Goal: Browse casually

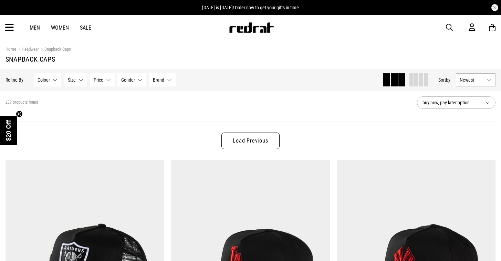
click at [238, 27] on img at bounding box center [251, 27] width 45 height 10
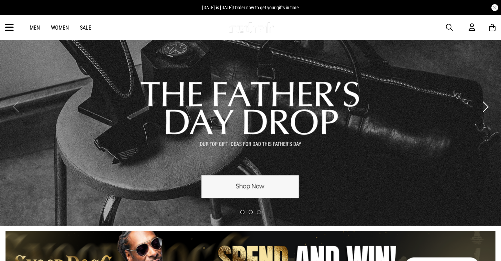
scroll to position [28, 0]
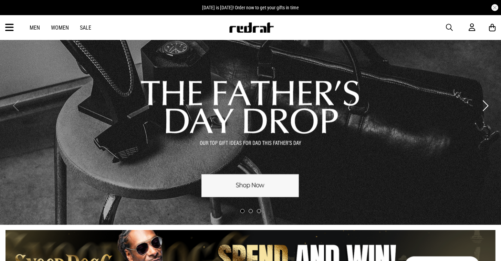
click at [246, 184] on link "1 / 3" at bounding box center [250, 106] width 501 height 238
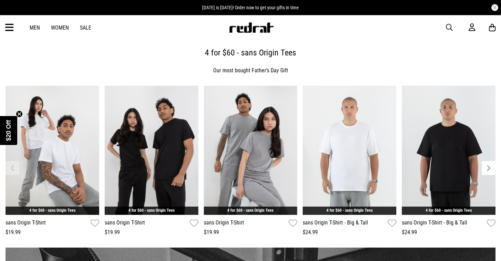
scroll to position [319, 0]
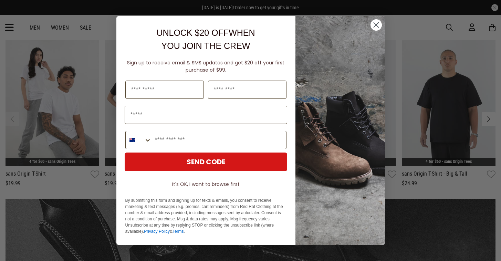
click at [373, 23] on circle "Close dialog" at bounding box center [375, 24] width 11 height 11
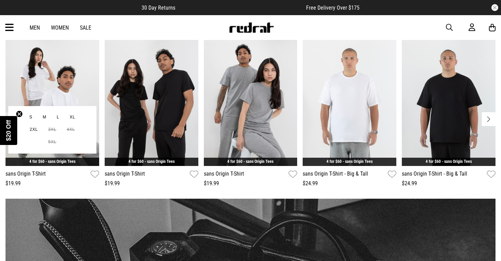
click at [62, 91] on img "1 / 6" at bounding box center [53, 101] width 94 height 129
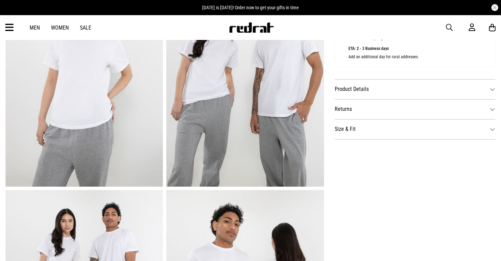
scroll to position [197, 0]
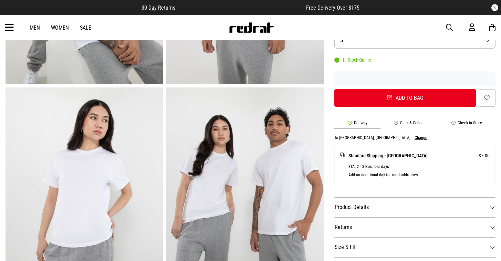
click at [469, 126] on li "Check in Store" at bounding box center [466, 124] width 57 height 8
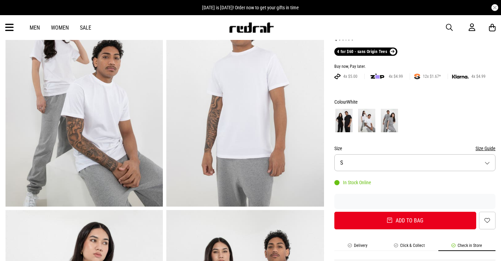
scroll to position [77, 0]
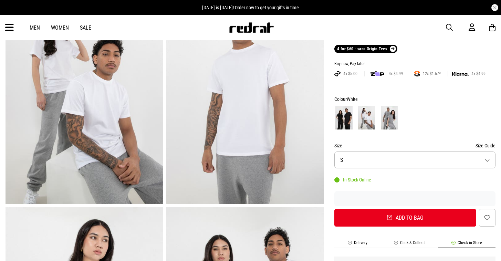
click at [397, 115] on img at bounding box center [389, 117] width 17 height 23
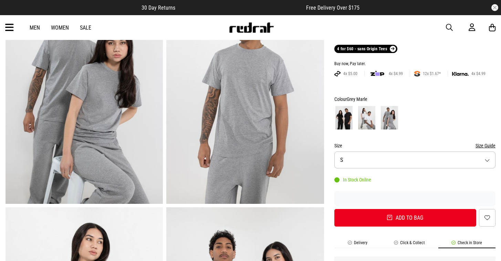
click at [341, 120] on img at bounding box center [343, 117] width 17 height 23
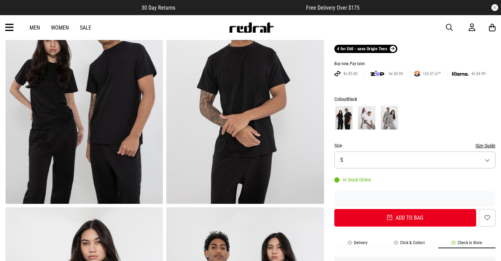
click at [364, 121] on img at bounding box center [366, 117] width 17 height 23
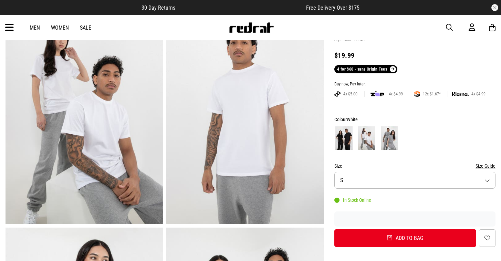
scroll to position [60, 0]
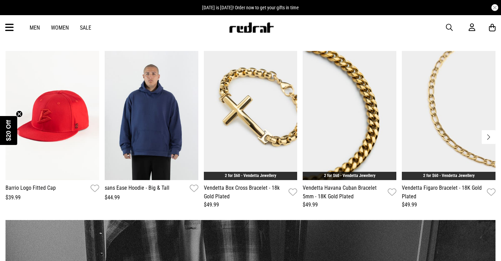
scroll to position [724, 0]
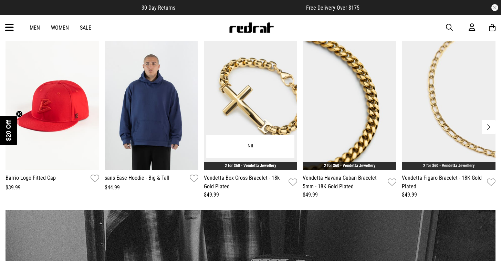
click at [243, 106] on img "3 / 13" at bounding box center [251, 105] width 94 height 129
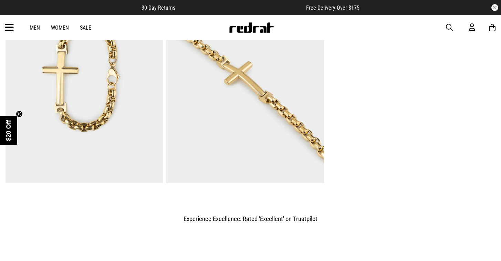
scroll to position [547, 0]
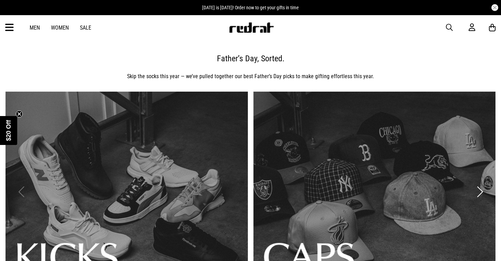
click at [240, 27] on img at bounding box center [251, 27] width 45 height 10
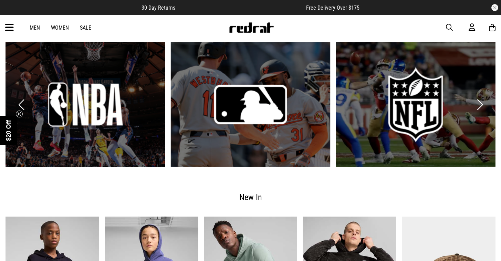
scroll to position [724, 0]
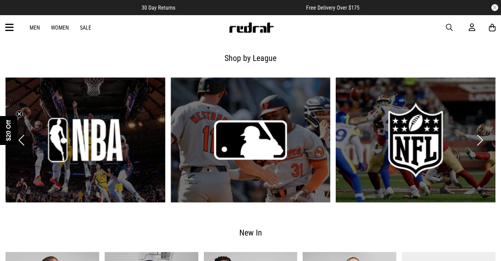
click at [259, 135] on link "2 / 6" at bounding box center [251, 139] width 160 height 125
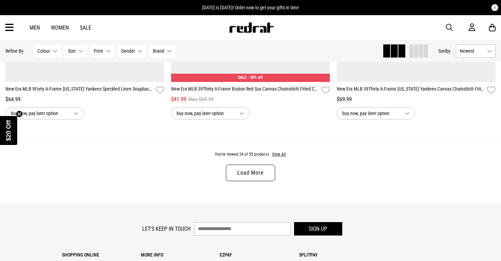
scroll to position [2179, 0]
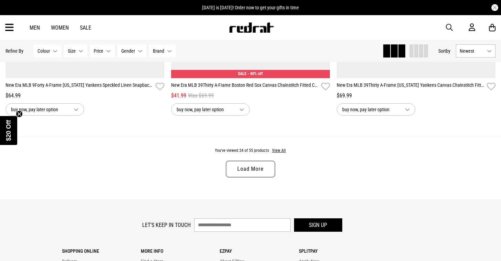
click at [245, 173] on link "Load More" at bounding box center [250, 169] width 49 height 17
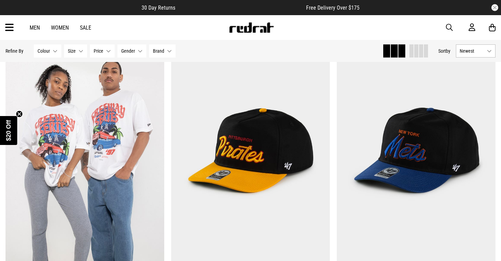
scroll to position [2544, 0]
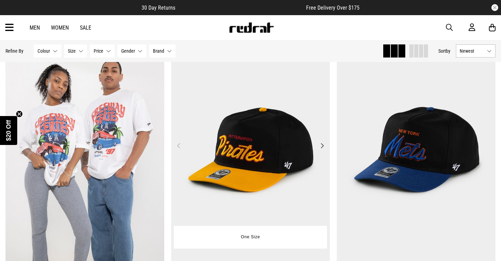
click at [263, 145] on img at bounding box center [250, 150] width 159 height 222
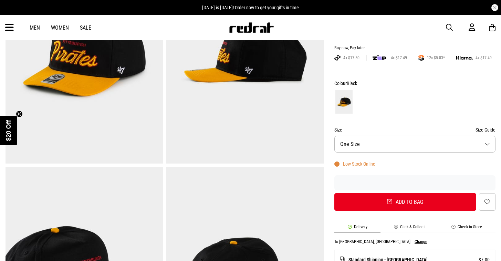
click at [462, 228] on li "Check in Store" at bounding box center [466, 228] width 57 height 8
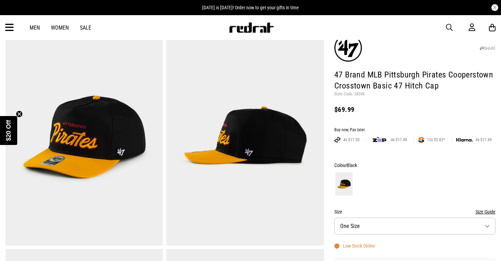
scroll to position [35, 0]
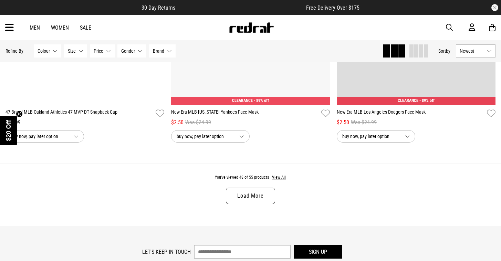
scroll to position [2191, 0]
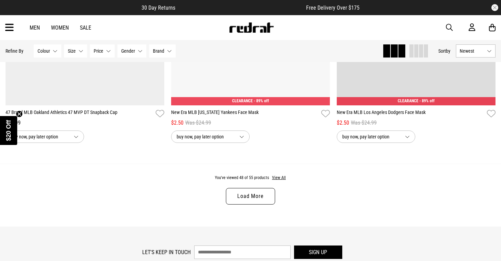
click at [246, 200] on link "Load More" at bounding box center [250, 196] width 49 height 17
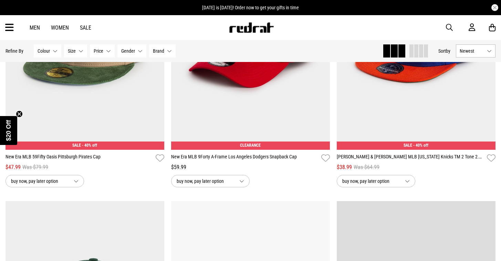
scroll to position [1810, 0]
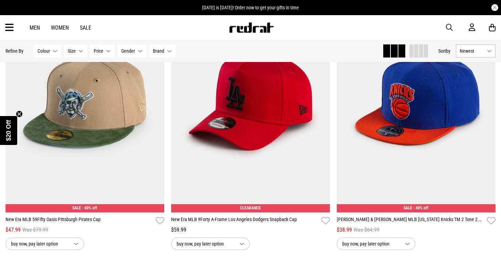
click at [232, 27] on img at bounding box center [251, 27] width 45 height 10
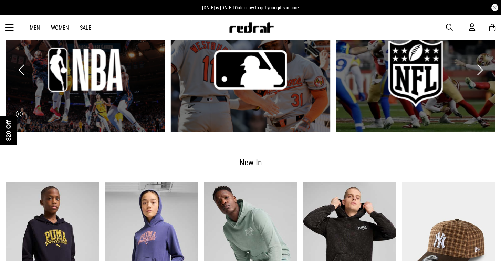
scroll to position [795, 0]
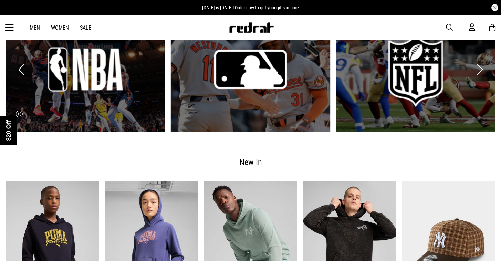
click at [409, 74] on link "3 / 6" at bounding box center [416, 69] width 160 height 125
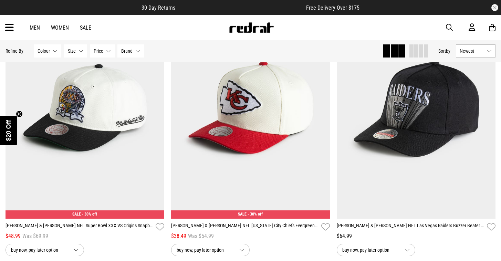
scroll to position [652, 0]
